Goal: Task Accomplishment & Management: Complete application form

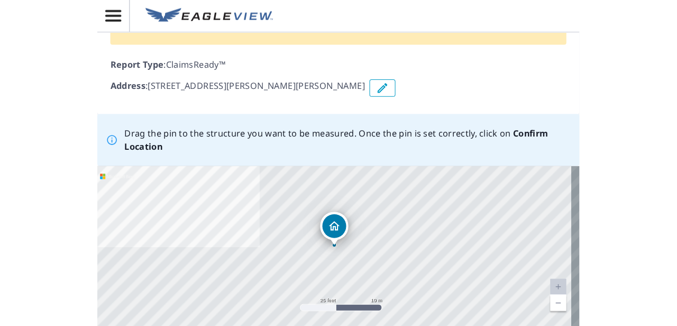
scroll to position [159, 0]
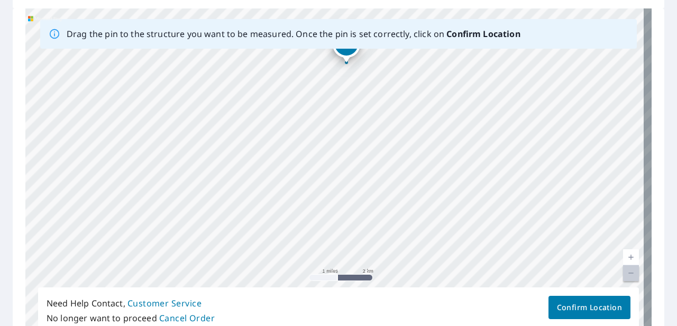
drag, startPoint x: 331, startPoint y: 176, endPoint x: 367, endPoint y: 102, distance: 82.3
click at [367, 102] on div "[STREET_ADDRESS][PERSON_NAME][PERSON_NAME]" at bounding box center [338, 174] width 626 height 332
drag, startPoint x: 383, startPoint y: 157, endPoint x: 443, endPoint y: 79, distance: 98.0
click at [443, 79] on div "[STREET_ADDRESS][PERSON_NAME][PERSON_NAME]" at bounding box center [338, 174] width 626 height 332
drag, startPoint x: 280, startPoint y: 146, endPoint x: 345, endPoint y: 72, distance: 98.9
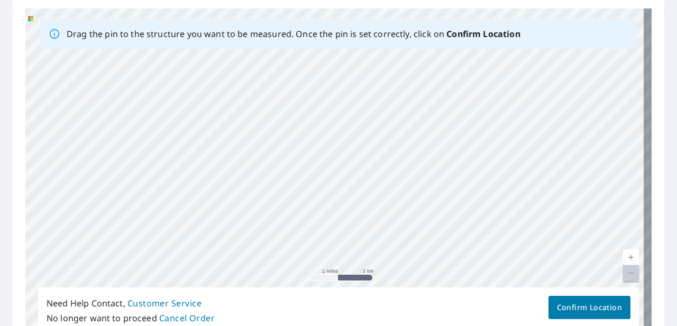
click at [345, 72] on div "[STREET_ADDRESS][PERSON_NAME][PERSON_NAME]" at bounding box center [338, 174] width 626 height 332
drag, startPoint x: 428, startPoint y: 180, endPoint x: 344, endPoint y: 85, distance: 127.4
click at [344, 85] on div "[STREET_ADDRESS][PERSON_NAME][PERSON_NAME]" at bounding box center [338, 174] width 626 height 332
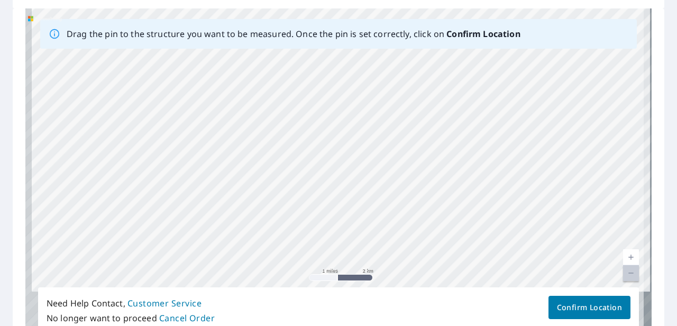
drag, startPoint x: 360, startPoint y: 190, endPoint x: 421, endPoint y: 60, distance: 142.9
click at [421, 60] on div "[STREET_ADDRESS][PERSON_NAME][PERSON_NAME]" at bounding box center [338, 174] width 626 height 332
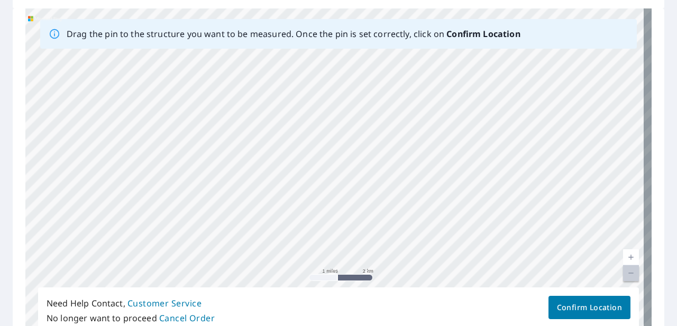
drag, startPoint x: 349, startPoint y: 169, endPoint x: 397, endPoint y: 85, distance: 96.6
click at [397, 85] on div "[STREET_ADDRESS][PERSON_NAME][PERSON_NAME]" at bounding box center [338, 174] width 626 height 332
drag, startPoint x: 346, startPoint y: 170, endPoint x: 214, endPoint y: 259, distance: 160.1
click at [214, 259] on div "[STREET_ADDRESS][PERSON_NAME][PERSON_NAME]" at bounding box center [338, 174] width 626 height 332
drag, startPoint x: 277, startPoint y: 157, endPoint x: 177, endPoint y: 277, distance: 156.6
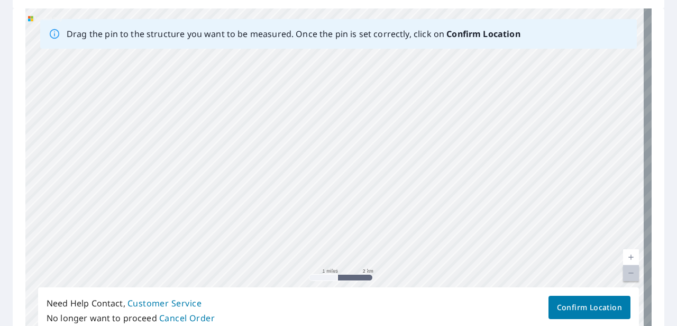
click at [177, 277] on div "[STREET_ADDRESS][PERSON_NAME][PERSON_NAME]" at bounding box center [338, 174] width 626 height 332
drag, startPoint x: 509, startPoint y: 126, endPoint x: 160, endPoint y: 185, distance: 354.0
click at [160, 185] on div "[STREET_ADDRESS][PERSON_NAME][PERSON_NAME]" at bounding box center [338, 174] width 626 height 332
drag, startPoint x: 517, startPoint y: 164, endPoint x: 475, endPoint y: 251, distance: 96.5
click at [471, 251] on div "[STREET_ADDRESS][PERSON_NAME][PERSON_NAME]" at bounding box center [338, 174] width 626 height 332
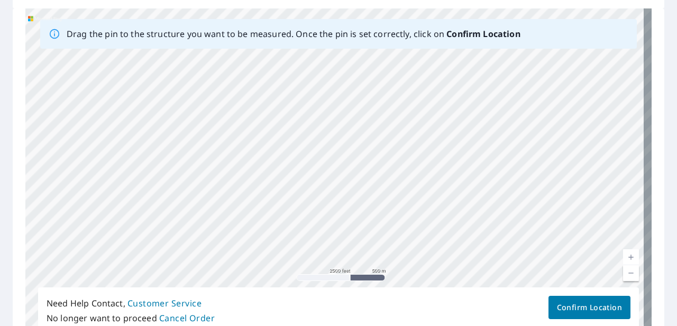
drag, startPoint x: 229, startPoint y: 136, endPoint x: 262, endPoint y: 218, distance: 88.7
click at [262, 219] on div "[STREET_ADDRESS][PERSON_NAME][PERSON_NAME]" at bounding box center [338, 174] width 626 height 332
drag, startPoint x: 363, startPoint y: 227, endPoint x: 264, endPoint y: 72, distance: 184.0
click at [264, 72] on div "[STREET_ADDRESS][PERSON_NAME][PERSON_NAME]" at bounding box center [338, 174] width 626 height 332
drag, startPoint x: 230, startPoint y: 60, endPoint x: 289, endPoint y: 129, distance: 90.0
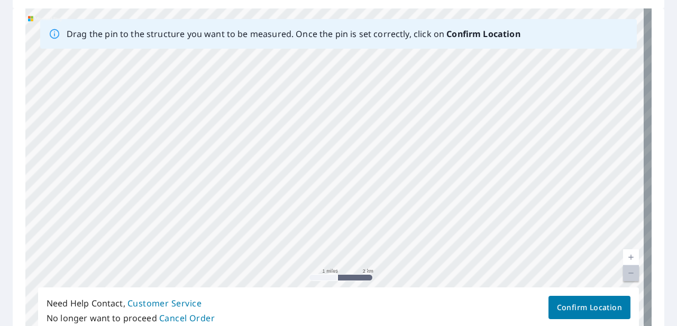
click at [289, 129] on div "[STREET_ADDRESS][PERSON_NAME][PERSON_NAME]" at bounding box center [338, 174] width 626 height 332
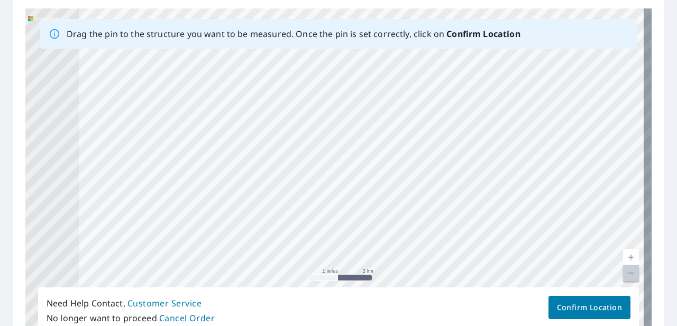
drag, startPoint x: 285, startPoint y: 190, endPoint x: 394, endPoint y: 244, distance: 121.6
click at [394, 244] on div "[STREET_ADDRESS][PERSON_NAME][PERSON_NAME]" at bounding box center [338, 174] width 626 height 332
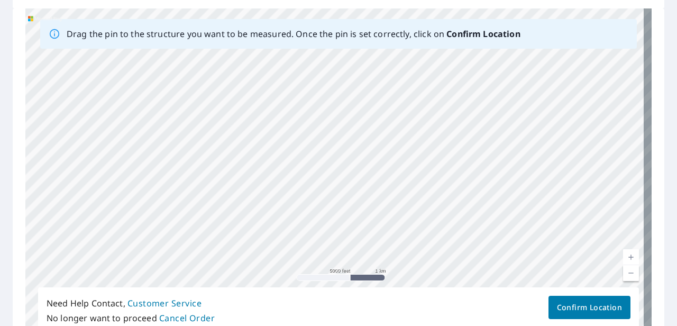
drag, startPoint x: 346, startPoint y: 209, endPoint x: 366, endPoint y: 163, distance: 50.7
click at [366, 163] on div "[STREET_ADDRESS][PERSON_NAME][PERSON_NAME]" at bounding box center [338, 174] width 626 height 332
drag, startPoint x: 203, startPoint y: 173, endPoint x: 323, endPoint y: 189, distance: 120.5
click at [323, 189] on div "[STREET_ADDRESS][PERSON_NAME][PERSON_NAME]" at bounding box center [338, 174] width 626 height 332
drag, startPoint x: 182, startPoint y: 185, endPoint x: 321, endPoint y: 196, distance: 139.0
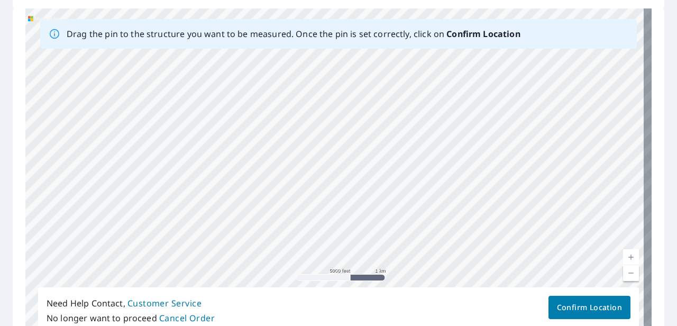
click at [321, 196] on div "[STREET_ADDRESS][PERSON_NAME][PERSON_NAME]" at bounding box center [338, 174] width 626 height 332
drag, startPoint x: 255, startPoint y: 198, endPoint x: 427, endPoint y: 208, distance: 172.2
click at [427, 208] on div "[STREET_ADDRESS][PERSON_NAME][PERSON_NAME]" at bounding box center [338, 174] width 626 height 332
drag, startPoint x: 352, startPoint y: 180, endPoint x: 365, endPoint y: 115, distance: 66.3
click at [365, 115] on div "[STREET_ADDRESS][PERSON_NAME][PERSON_NAME]" at bounding box center [338, 174] width 626 height 332
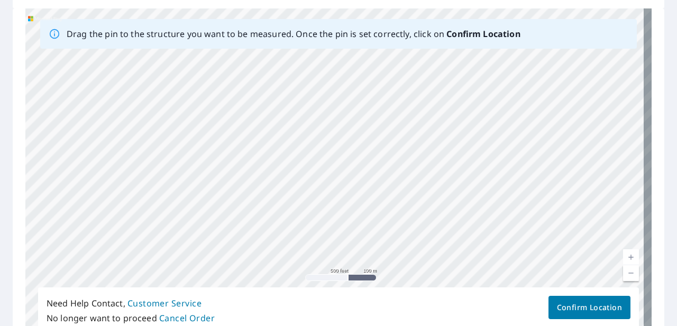
drag, startPoint x: 375, startPoint y: 183, endPoint x: 392, endPoint y: 88, distance: 96.7
click at [392, 88] on div "[STREET_ADDRESS][PERSON_NAME][PERSON_NAME]" at bounding box center [338, 174] width 626 height 332
drag, startPoint x: 373, startPoint y: 198, endPoint x: 365, endPoint y: 26, distance: 172.1
click at [365, 26] on div "Drag the pin to the structure you want to be measured. Once the pin is set corr…" at bounding box center [338, 174] width 626 height 332
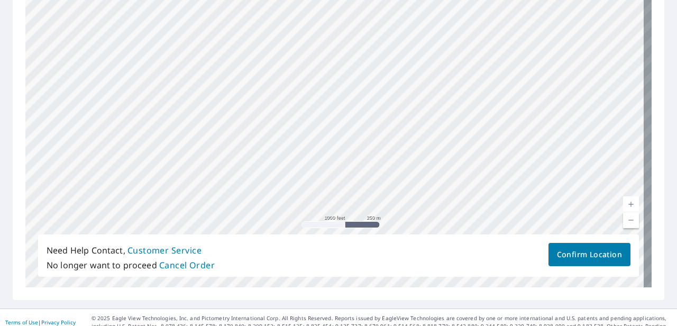
click at [361, 96] on div "[STREET_ADDRESS][PERSON_NAME][PERSON_NAME]" at bounding box center [338, 122] width 626 height 332
drag, startPoint x: 286, startPoint y: 142, endPoint x: 291, endPoint y: 63, distance: 78.4
click at [291, 63] on div "[STREET_ADDRESS][PERSON_NAME][PERSON_NAME]" at bounding box center [338, 122] width 626 height 332
drag, startPoint x: 309, startPoint y: 100, endPoint x: 309, endPoint y: 152, distance: 51.8
click at [309, 152] on div "[STREET_ADDRESS][PERSON_NAME][PERSON_NAME]" at bounding box center [338, 122] width 626 height 332
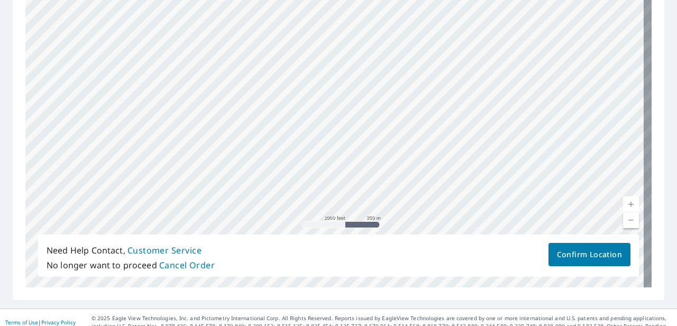
drag, startPoint x: 301, startPoint y: 191, endPoint x: 301, endPoint y: 126, distance: 65.1
click at [301, 126] on div "[STREET_ADDRESS][PERSON_NAME][PERSON_NAME]" at bounding box center [338, 122] width 626 height 332
drag, startPoint x: 296, startPoint y: 130, endPoint x: 303, endPoint y: 46, distance: 84.3
click at [303, 46] on div "[STREET_ADDRESS][PERSON_NAME][PERSON_NAME]" at bounding box center [338, 122] width 626 height 332
drag, startPoint x: 294, startPoint y: 132, endPoint x: 296, endPoint y: 85, distance: 47.1
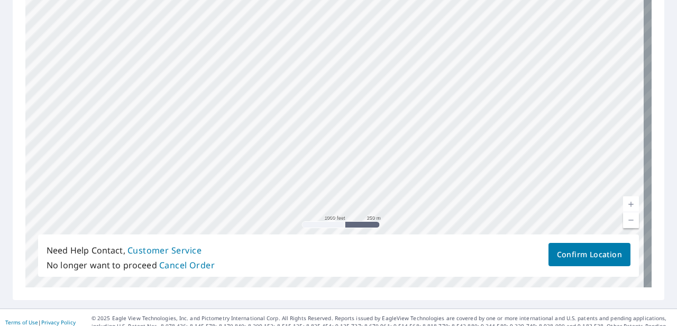
click at [296, 85] on div "[STREET_ADDRESS][PERSON_NAME][PERSON_NAME]" at bounding box center [338, 122] width 626 height 332
drag, startPoint x: 213, startPoint y: 80, endPoint x: 312, endPoint y: 180, distance: 140.6
click at [312, 180] on div "[STREET_ADDRESS][PERSON_NAME][PERSON_NAME]" at bounding box center [338, 122] width 626 height 332
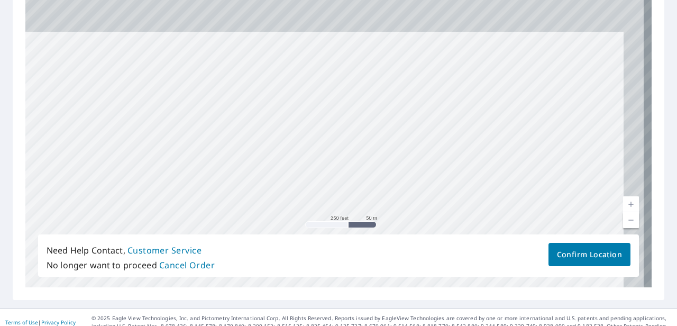
drag, startPoint x: 296, startPoint y: 88, endPoint x: 277, endPoint y: 189, distance: 102.7
click at [277, 189] on div "[STREET_ADDRESS][PERSON_NAME][PERSON_NAME]" at bounding box center [338, 122] width 626 height 332
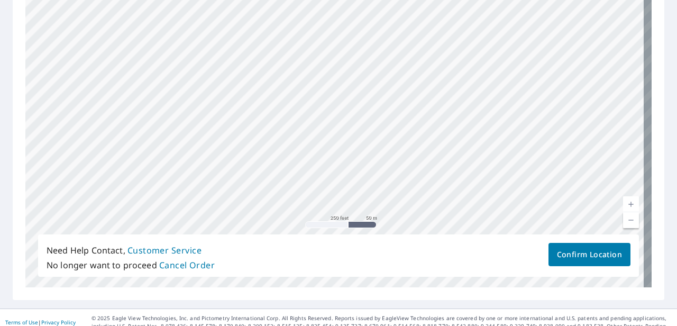
drag, startPoint x: 293, startPoint y: 62, endPoint x: 251, endPoint y: 205, distance: 149.5
click at [251, 205] on div "[STREET_ADDRESS][PERSON_NAME][PERSON_NAME]" at bounding box center [338, 122] width 626 height 332
drag, startPoint x: 284, startPoint y: 66, endPoint x: 245, endPoint y: 171, distance: 112.1
click at [245, 171] on div "[STREET_ADDRESS][PERSON_NAME][PERSON_NAME]" at bounding box center [338, 122] width 626 height 332
drag, startPoint x: 253, startPoint y: 62, endPoint x: 291, endPoint y: 33, distance: 48.7
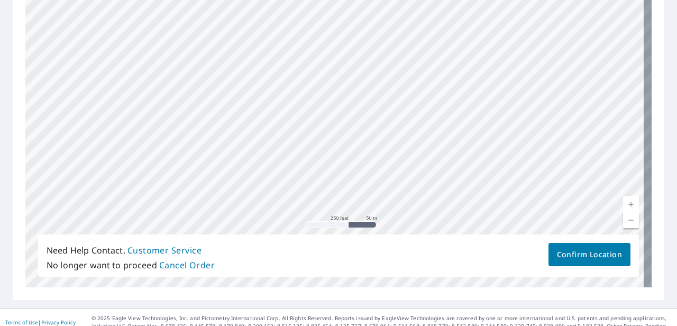
click at [291, 33] on div "[STREET_ADDRESS][PERSON_NAME][PERSON_NAME]" at bounding box center [338, 122] width 626 height 332
drag, startPoint x: 287, startPoint y: 103, endPoint x: 282, endPoint y: 166, distance: 63.7
click at [282, 166] on div "[STREET_ADDRESS][PERSON_NAME][PERSON_NAME]" at bounding box center [338, 122] width 626 height 332
drag, startPoint x: 246, startPoint y: 141, endPoint x: 365, endPoint y: 83, distance: 132.5
click at [365, 83] on div "[STREET_ADDRESS][PERSON_NAME][PERSON_NAME]" at bounding box center [338, 122] width 626 height 332
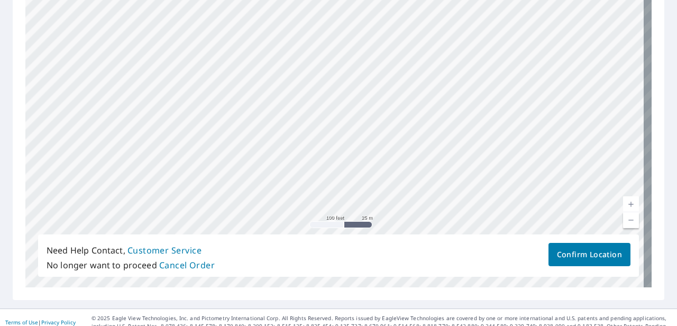
click at [299, 154] on div "[STREET_ADDRESS][PERSON_NAME][PERSON_NAME]" at bounding box center [338, 122] width 626 height 332
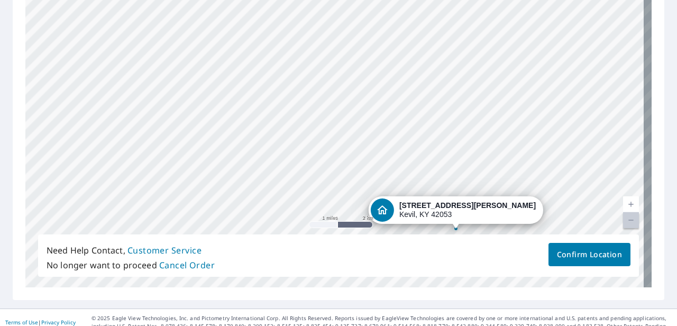
drag, startPoint x: 277, startPoint y: 126, endPoint x: 451, endPoint y: 231, distance: 202.8
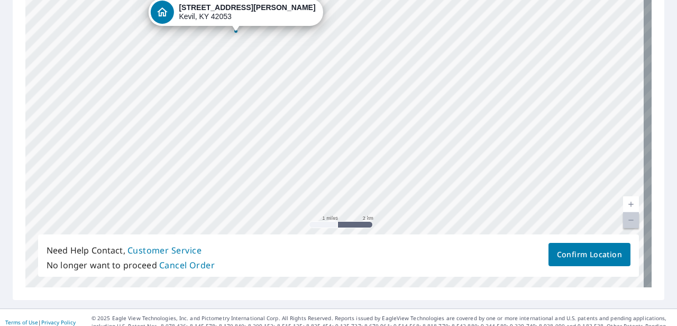
drag, startPoint x: 470, startPoint y: 193, endPoint x: 371, endPoint y: 104, distance: 132.6
click at [371, 104] on div "[STREET_ADDRESS][PERSON_NAME][PERSON_NAME]" at bounding box center [338, 122] width 626 height 332
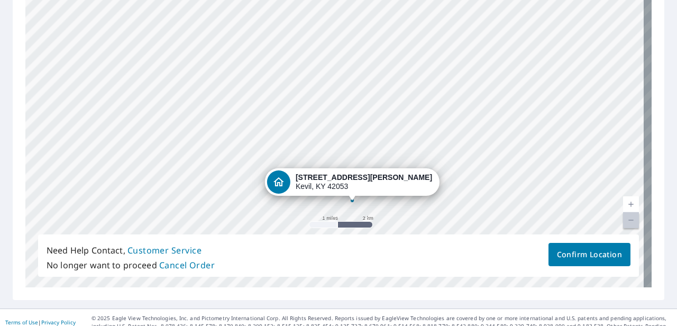
drag, startPoint x: 207, startPoint y: 12, endPoint x: 324, endPoint y: 181, distance: 205.4
click at [324, 181] on div "[STREET_ADDRESS][PERSON_NAME][PERSON_NAME]" at bounding box center [338, 122] width 626 height 332
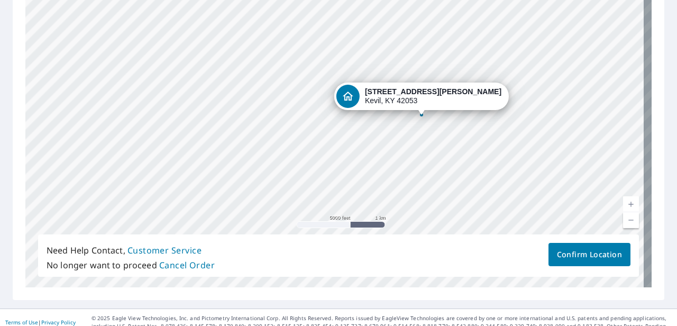
drag, startPoint x: 314, startPoint y: 42, endPoint x: 389, endPoint y: 99, distance: 93.9
click at [389, 99] on div "[STREET_ADDRESS][PERSON_NAME][PERSON_NAME]" at bounding box center [338, 122] width 626 height 332
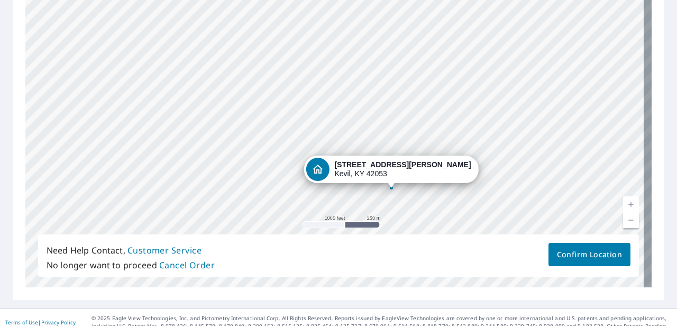
drag, startPoint x: 307, startPoint y: 126, endPoint x: 336, endPoint y: 209, distance: 88.5
click at [336, 209] on div "[STREET_ADDRESS][PERSON_NAME][PERSON_NAME]" at bounding box center [338, 122] width 626 height 332
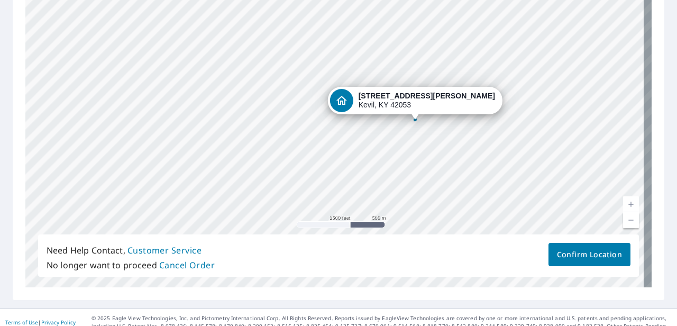
drag, startPoint x: 266, startPoint y: 140, endPoint x: 334, endPoint y: 101, distance: 79.1
click at [334, 101] on div "[STREET_ADDRESS][PERSON_NAME][PERSON_NAME]" at bounding box center [338, 122] width 626 height 332
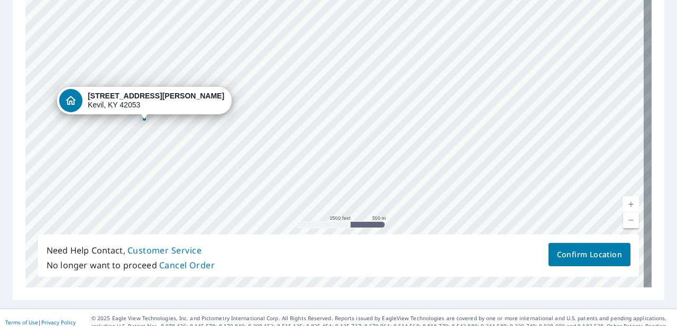
drag, startPoint x: 385, startPoint y: 100, endPoint x: 112, endPoint y: 95, distance: 273.0
click at [112, 95] on div "[STREET_ADDRESS][PERSON_NAME][PERSON_NAME]" at bounding box center [338, 122] width 626 height 332
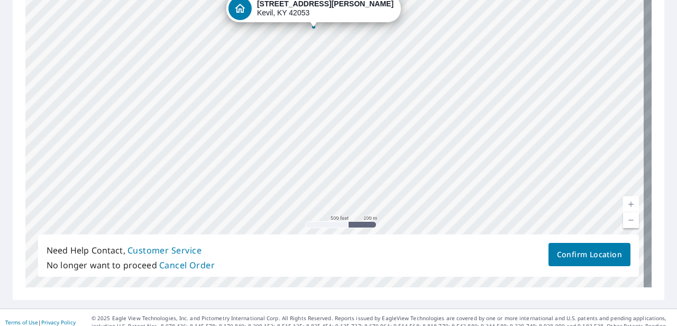
drag, startPoint x: 293, startPoint y: 106, endPoint x: 281, endPoint y: 6, distance: 100.1
click at [281, 6] on div "[STREET_ADDRESS][PERSON_NAME][PERSON_NAME]" at bounding box center [338, 122] width 626 height 332
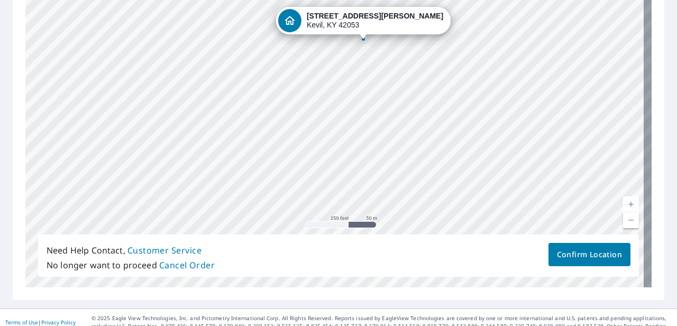
drag, startPoint x: 327, startPoint y: 125, endPoint x: 331, endPoint y: 22, distance: 103.2
click at [331, 22] on div "[STREET_ADDRESS][PERSON_NAME][PERSON_NAME]" at bounding box center [338, 122] width 626 height 332
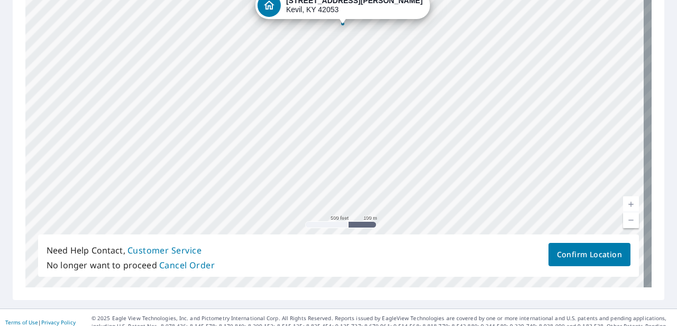
drag, startPoint x: 308, startPoint y: 106, endPoint x: 313, endPoint y: -2, distance: 108.0
click at [313, 0] on html "SR SR Dashboard Order History SR Report 67631863 is on hold, unable to identify…" at bounding box center [338, 163] width 677 height 326
click at [318, 5] on div "[STREET_ADDRESS][PERSON_NAME][PERSON_NAME]" at bounding box center [338, 122] width 626 height 332
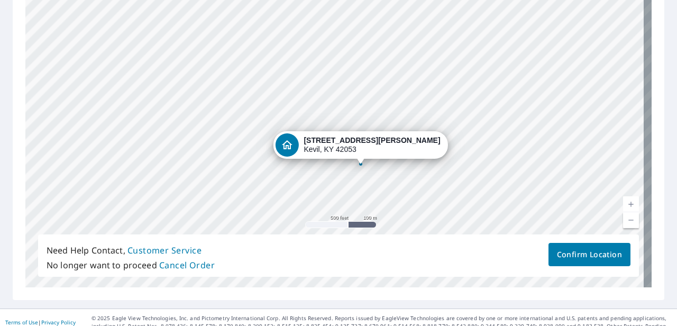
click at [344, 50] on div "[STREET_ADDRESS][PERSON_NAME][PERSON_NAME]" at bounding box center [338, 122] width 626 height 332
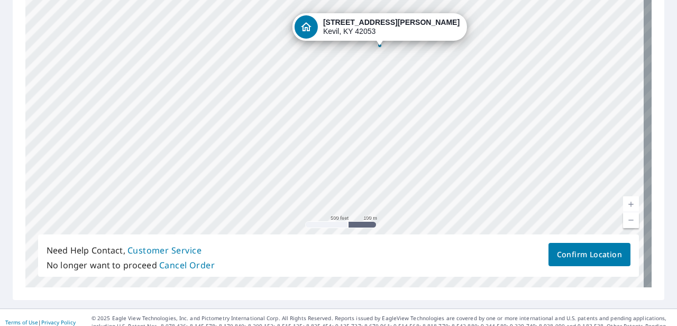
drag, startPoint x: 308, startPoint y: 159, endPoint x: 351, endPoint y: 28, distance: 138.0
click at [351, 28] on div "[STREET_ADDRESS][PERSON_NAME][PERSON_NAME]" at bounding box center [338, 122] width 626 height 332
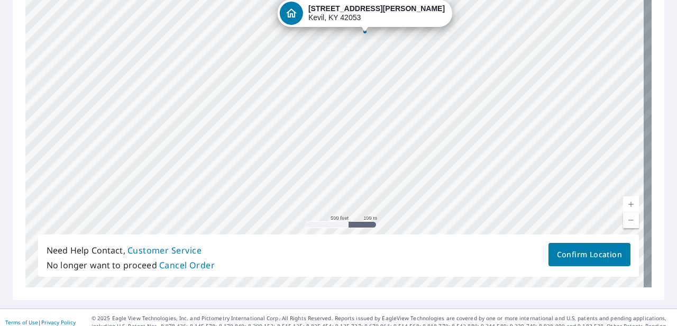
drag, startPoint x: 301, startPoint y: 98, endPoint x: 331, endPoint y: 11, distance: 92.8
click at [331, 11] on div "[STREET_ADDRESS][PERSON_NAME][PERSON_NAME]" at bounding box center [338, 122] width 626 height 332
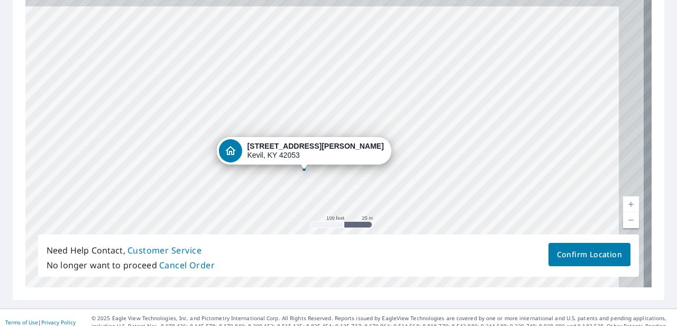
drag, startPoint x: 354, startPoint y: 86, endPoint x: 313, endPoint y: 243, distance: 162.8
click at [313, 243] on div "Drag the pin to the structure you want to be measured. Once the pin is set corr…" at bounding box center [338, 122] width 626 height 332
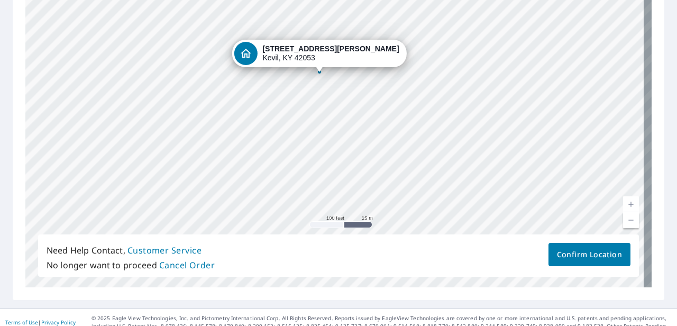
click at [332, 134] on div "[STREET_ADDRESS][PERSON_NAME][PERSON_NAME]" at bounding box center [338, 122] width 626 height 332
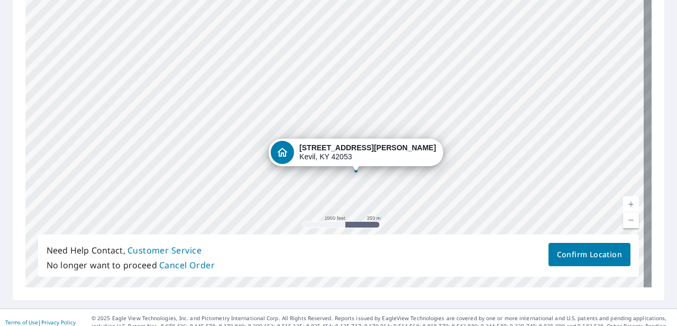
drag, startPoint x: 415, startPoint y: 15, endPoint x: 406, endPoint y: 143, distance: 128.3
click at [406, 143] on div "[STREET_ADDRESS][PERSON_NAME][PERSON_NAME]" at bounding box center [338, 122] width 626 height 332
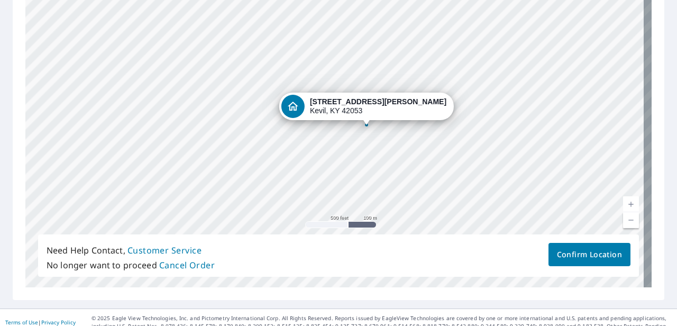
drag, startPoint x: 312, startPoint y: 200, endPoint x: 339, endPoint y: 102, distance: 102.7
click at [339, 102] on div "[STREET_ADDRESS][PERSON_NAME][PERSON_NAME]" at bounding box center [338, 122] width 626 height 332
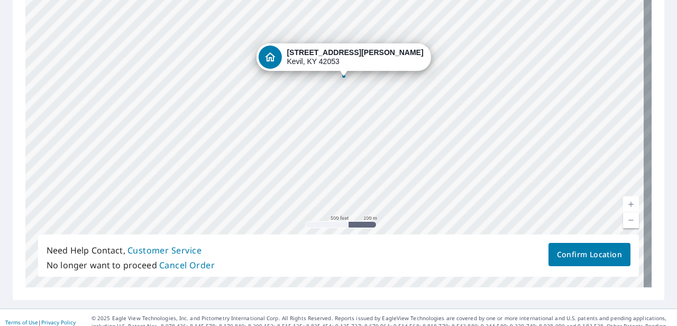
drag, startPoint x: 353, startPoint y: 46, endPoint x: 361, endPoint y: -4, distance: 50.9
click at [361, 0] on html "SR SR Dashboard Order History SR Report 67631863 is on hold, unable to identify…" at bounding box center [338, 163] width 677 height 326
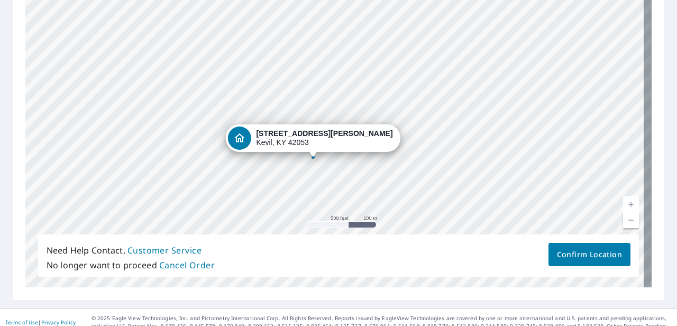
click at [331, 84] on div "[STREET_ADDRESS][PERSON_NAME][PERSON_NAME]" at bounding box center [338, 122] width 626 height 332
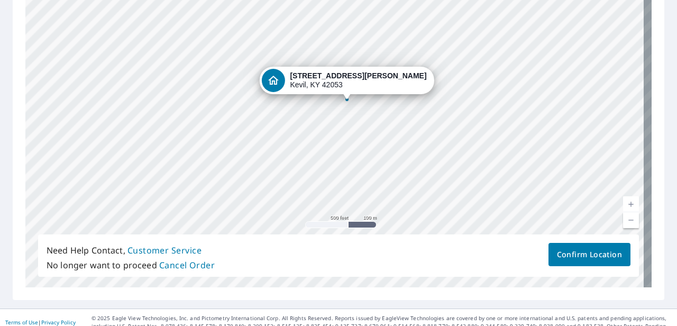
drag, startPoint x: 313, startPoint y: 194, endPoint x: 346, endPoint y: 136, distance: 66.9
click at [346, 136] on div "[STREET_ADDRESS][PERSON_NAME][PERSON_NAME]" at bounding box center [338, 122] width 626 height 332
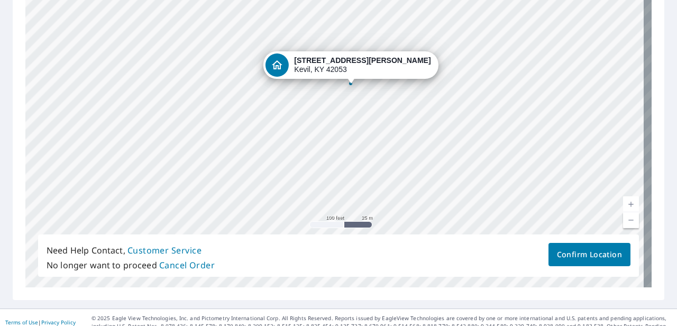
drag, startPoint x: 313, startPoint y: 82, endPoint x: 316, endPoint y: 167, distance: 85.2
click at [316, 171] on div "[STREET_ADDRESS][PERSON_NAME][PERSON_NAME]" at bounding box center [338, 122] width 626 height 332
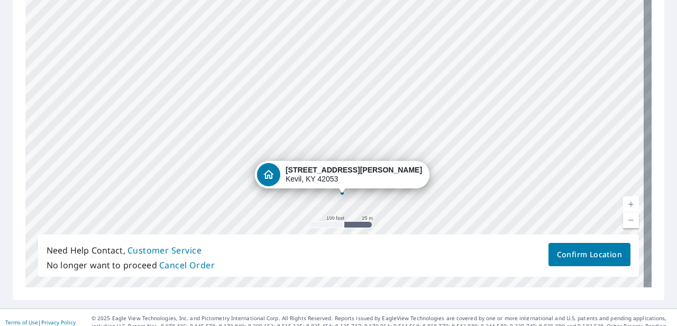
drag, startPoint x: 317, startPoint y: 69, endPoint x: 309, endPoint y: 178, distance: 109.3
click at [309, 178] on div "[STREET_ADDRESS][PERSON_NAME][PERSON_NAME]" at bounding box center [338, 122] width 626 height 332
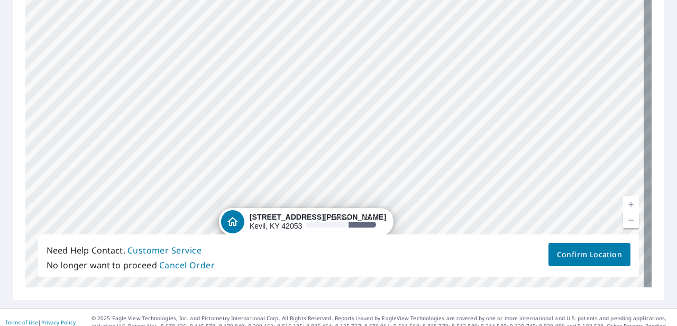
drag, startPoint x: 285, startPoint y: 141, endPoint x: 276, endPoint y: 220, distance: 79.3
click at [276, 220] on div "[STREET_ADDRESS][PERSON_NAME][PERSON_NAME]" at bounding box center [338, 122] width 626 height 332
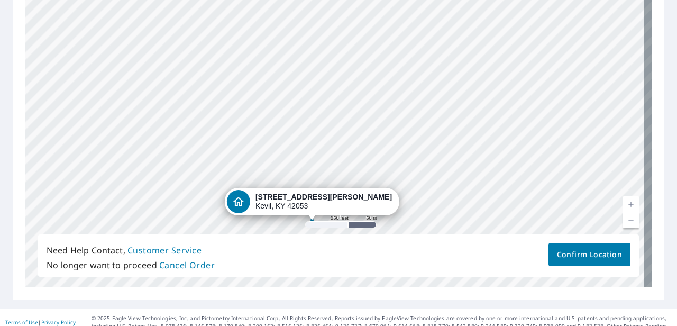
drag, startPoint x: 345, startPoint y: 37, endPoint x: 272, endPoint y: 202, distance: 180.7
click at [272, 202] on div "[STREET_ADDRESS][PERSON_NAME][PERSON_NAME]" at bounding box center [338, 122] width 626 height 332
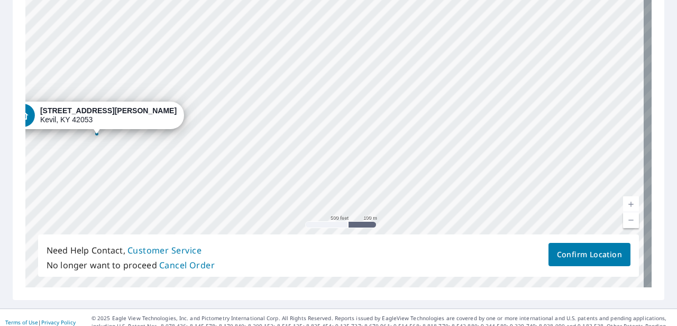
drag, startPoint x: 274, startPoint y: 100, endPoint x: 55, endPoint y: 116, distance: 219.6
click at [55, 116] on div "[STREET_ADDRESS][PERSON_NAME][PERSON_NAME]" at bounding box center [338, 122] width 626 height 332
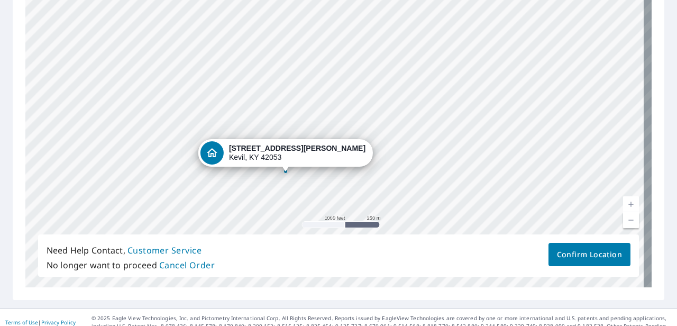
drag, startPoint x: 281, startPoint y: 122, endPoint x: 255, endPoint y: 158, distance: 44.2
click at [255, 158] on div "[STREET_ADDRESS][PERSON_NAME][PERSON_NAME]" at bounding box center [338, 122] width 626 height 332
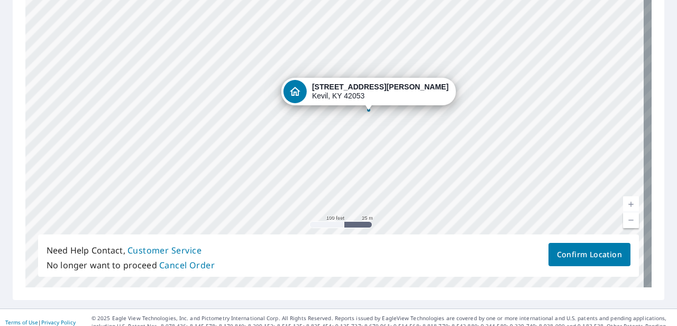
drag, startPoint x: 221, startPoint y: 83, endPoint x: 343, endPoint y: 90, distance: 121.9
click at [343, 90] on div "[STREET_ADDRESS][PERSON_NAME][PERSON_NAME]" at bounding box center [338, 122] width 626 height 332
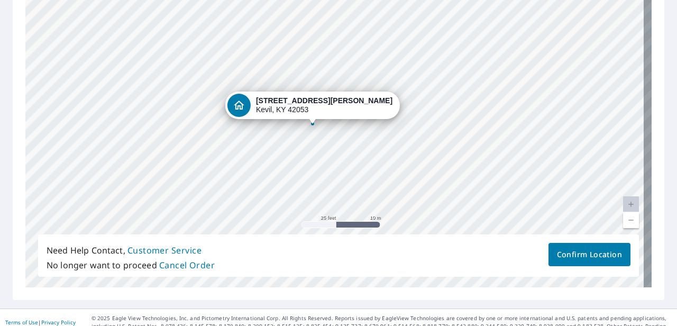
drag, startPoint x: 271, startPoint y: 106, endPoint x: 284, endPoint y: 105, distance: 12.7
click at [284, 105] on div "[STREET_ADDRESS][PERSON_NAME][PERSON_NAME]" at bounding box center [338, 122] width 626 height 332
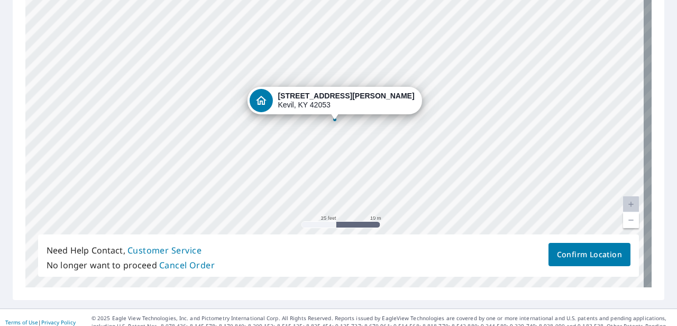
click at [471, 249] on span "Confirm Location" at bounding box center [589, 254] width 65 height 13
